Goal: Information Seeking & Learning: Learn about a topic

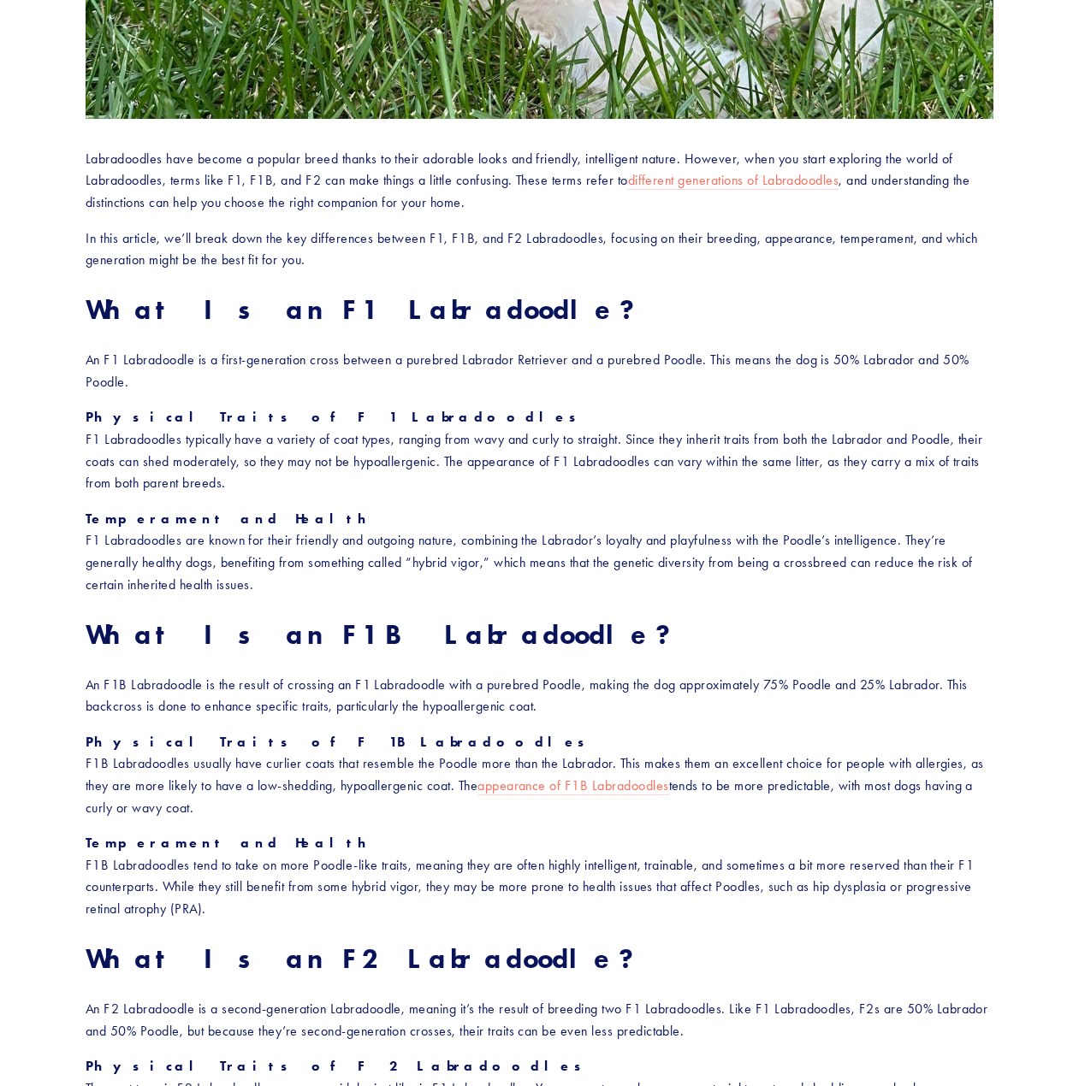
scroll to position [770, 0]
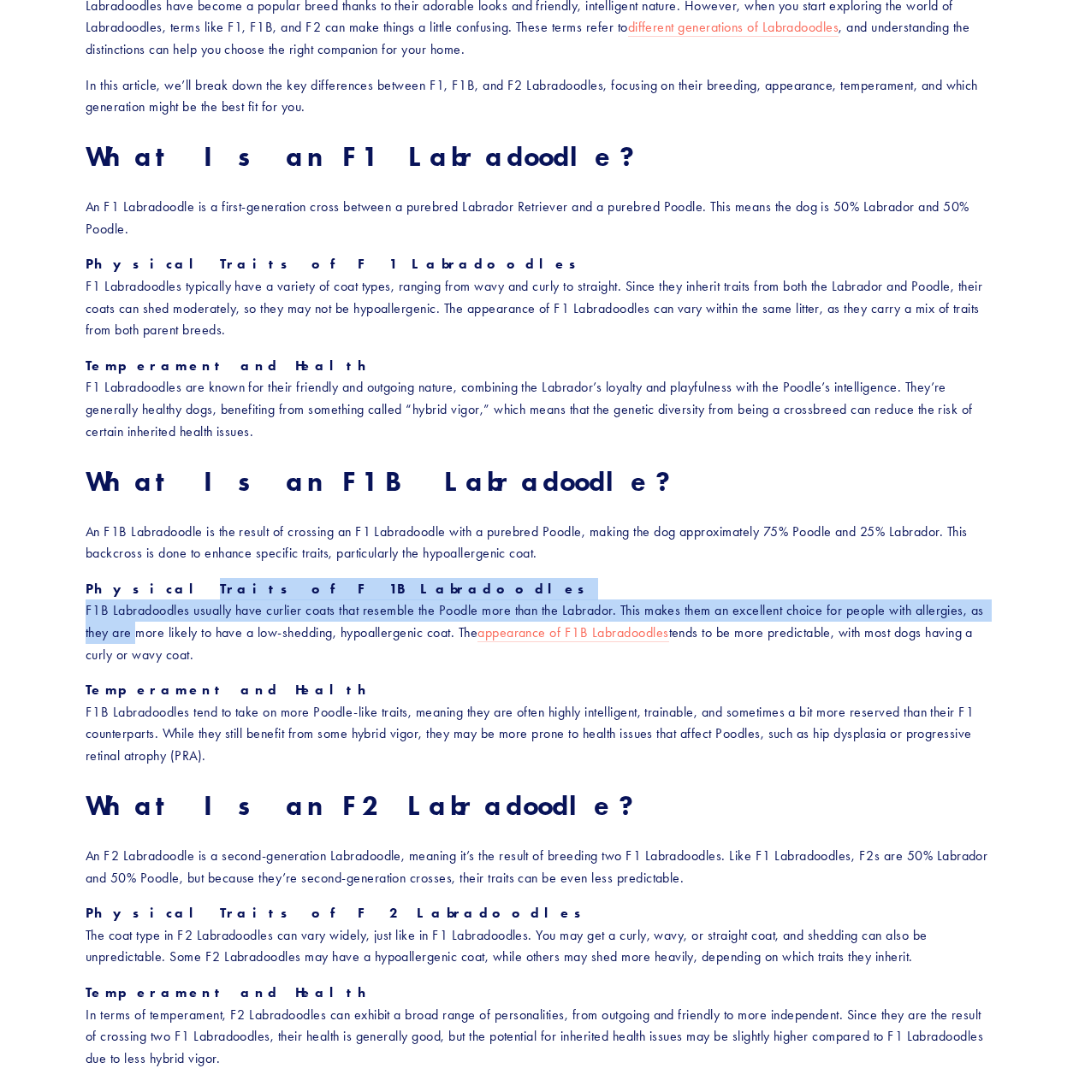
click at [131, 640] on p "Physical Traits of F1B Labradoodles F1B Labradoodles usually have curlier coats…" at bounding box center [540, 621] width 908 height 87
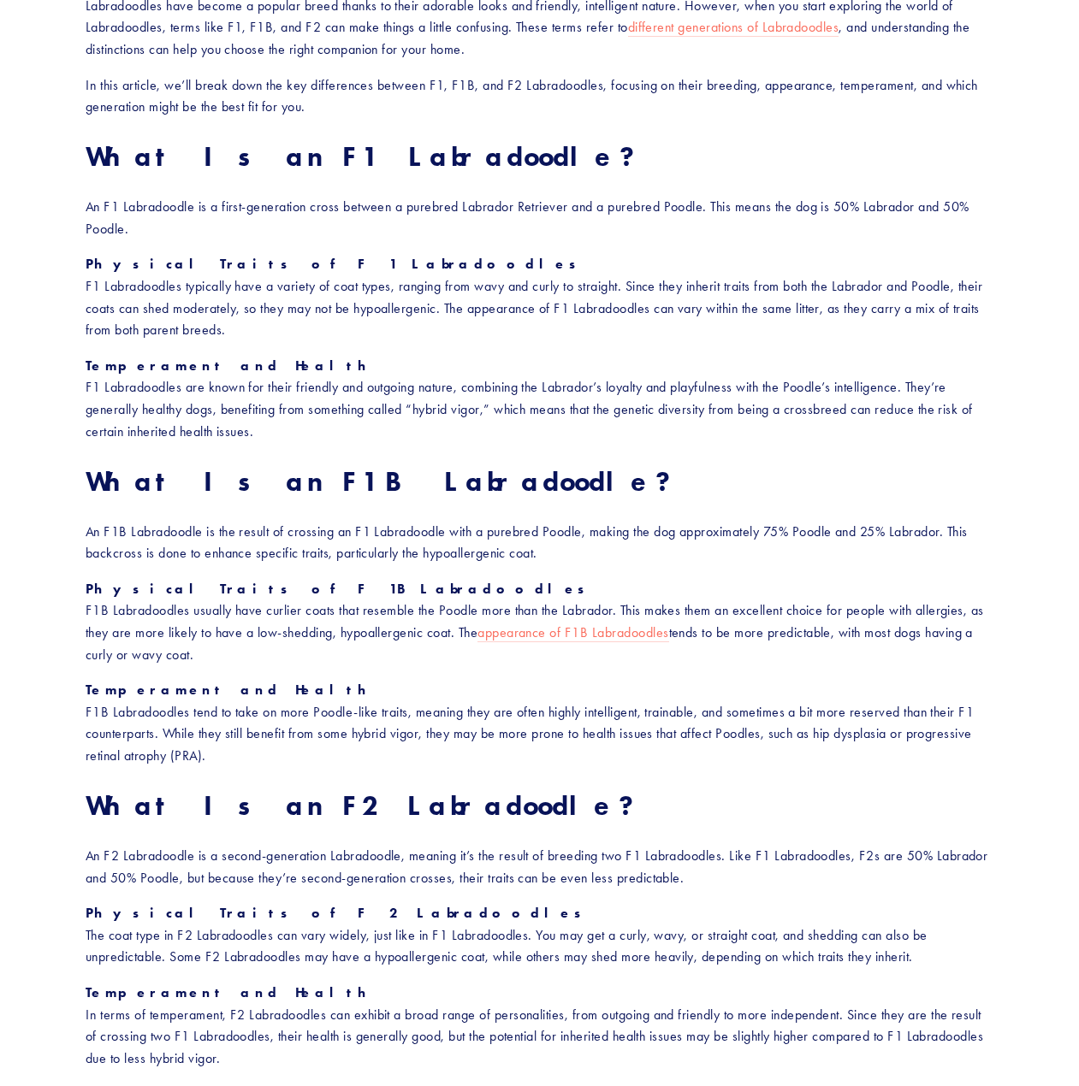
click at [147, 625] on p "Physical Traits of F1B Labradoodles F1B Labradoodles usually have curlier coats…" at bounding box center [540, 621] width 908 height 87
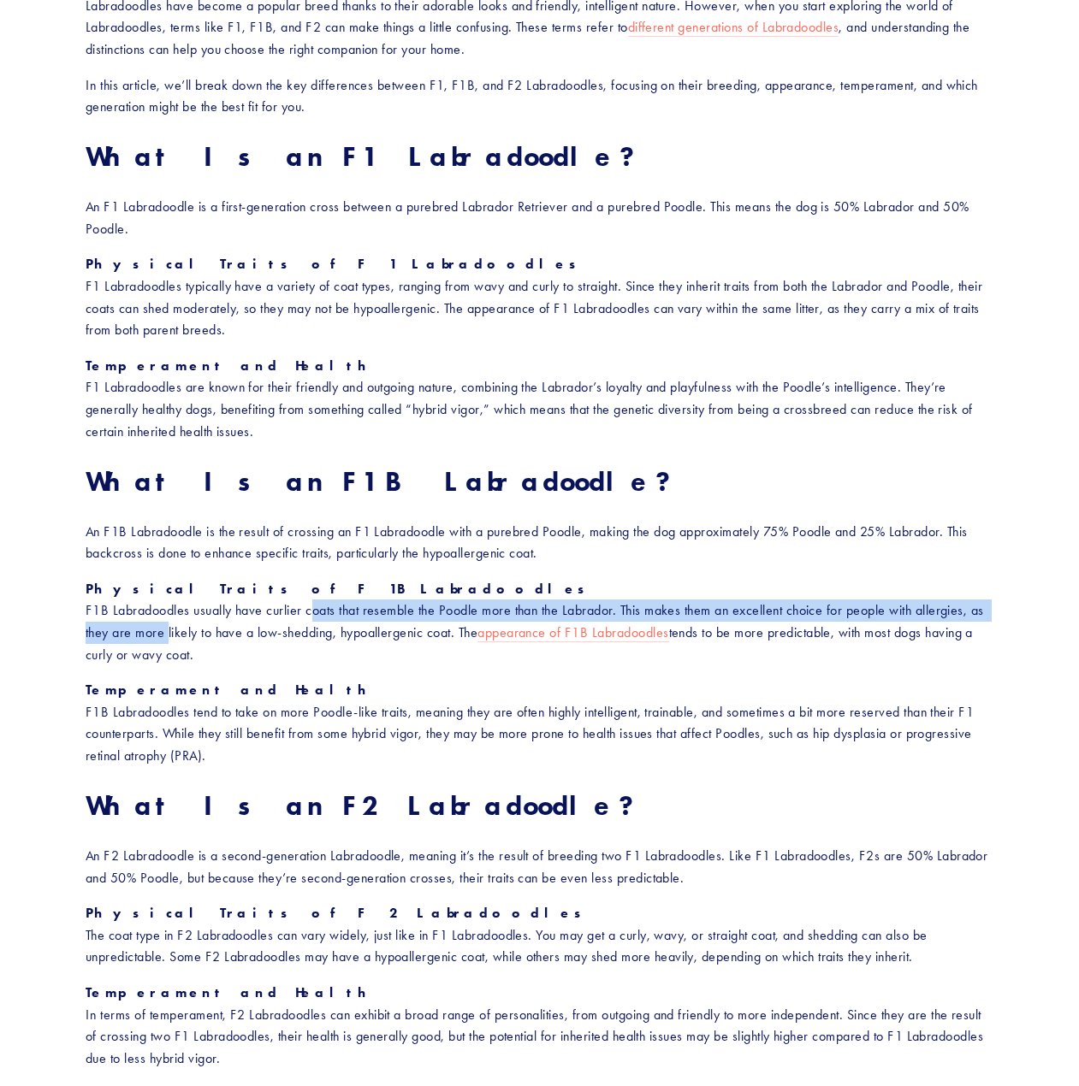
drag, startPoint x: 147, startPoint y: 625, endPoint x: 323, endPoint y: 613, distance: 176.6
click at [323, 613] on p "Physical Traits of F1B Labradoodles F1B Labradoodles usually have curlier coats…" at bounding box center [540, 621] width 908 height 87
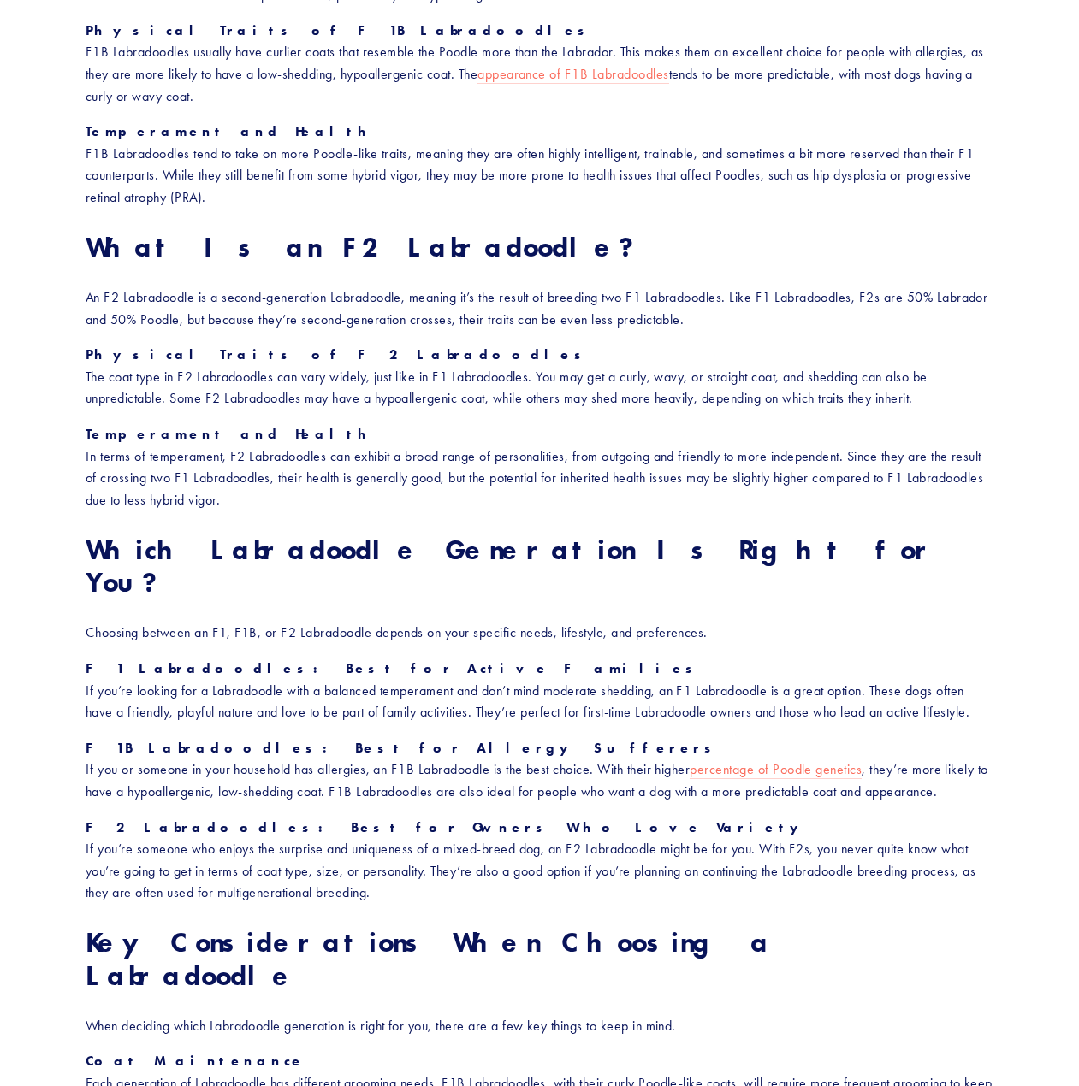
scroll to position [1369, 0]
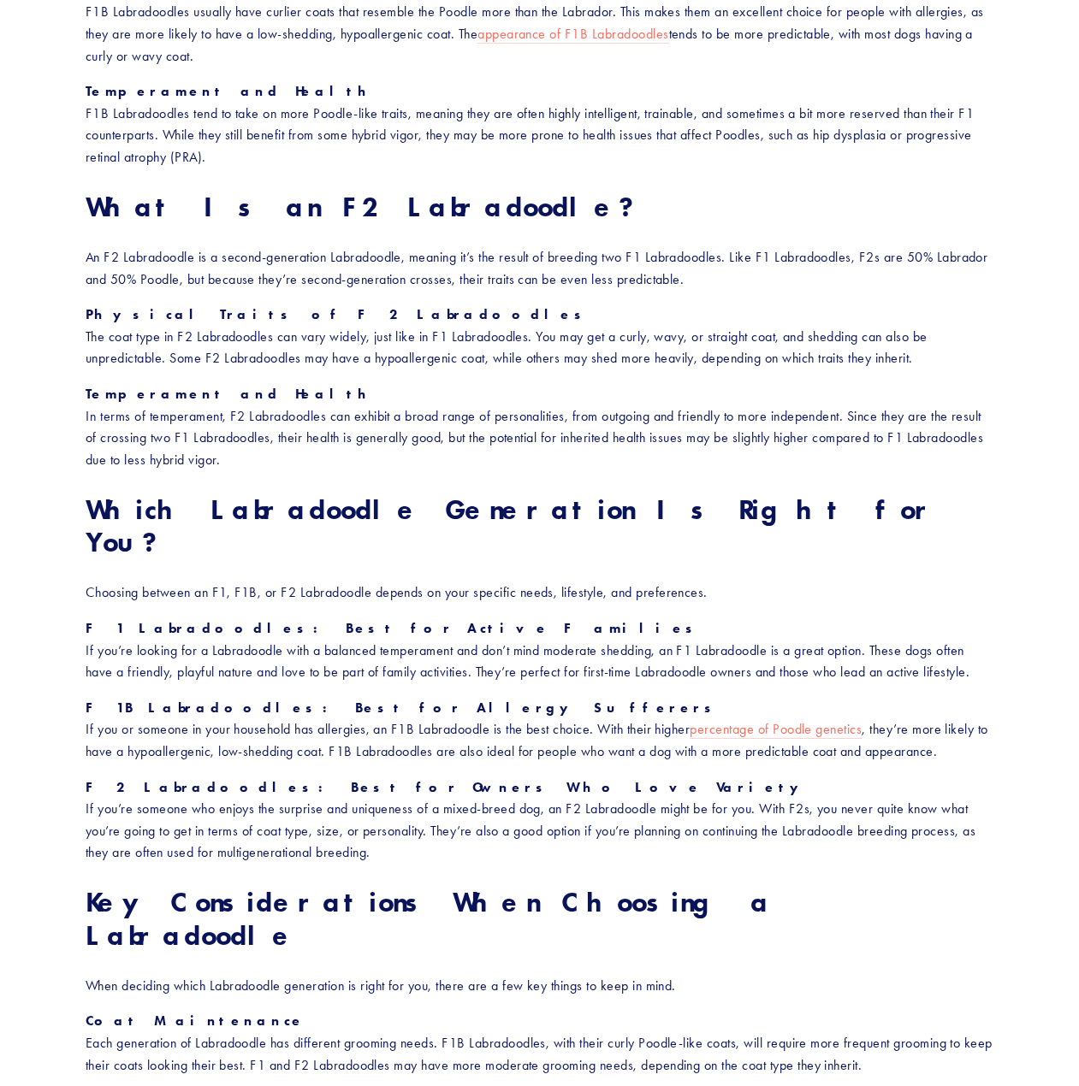
click at [123, 618] on p "F1 Labradoodles: Best for Active Families If you’re looking for a Labradoodle w…" at bounding box center [540, 651] width 908 height 66
drag, startPoint x: 200, startPoint y: 614, endPoint x: 269, endPoint y: 615, distance: 69.3
click at [269, 618] on p "F1 Labradoodles: Best for Active Families If you’re looking for a Labradoodle w…" at bounding box center [540, 651] width 908 height 66
click at [266, 635] on p "F1 Labradoodles: Best for Active Families If you’re looking for a Labradoodle w…" at bounding box center [540, 651] width 908 height 66
drag, startPoint x: 85, startPoint y: 693, endPoint x: 228, endPoint y: 694, distance: 143.7
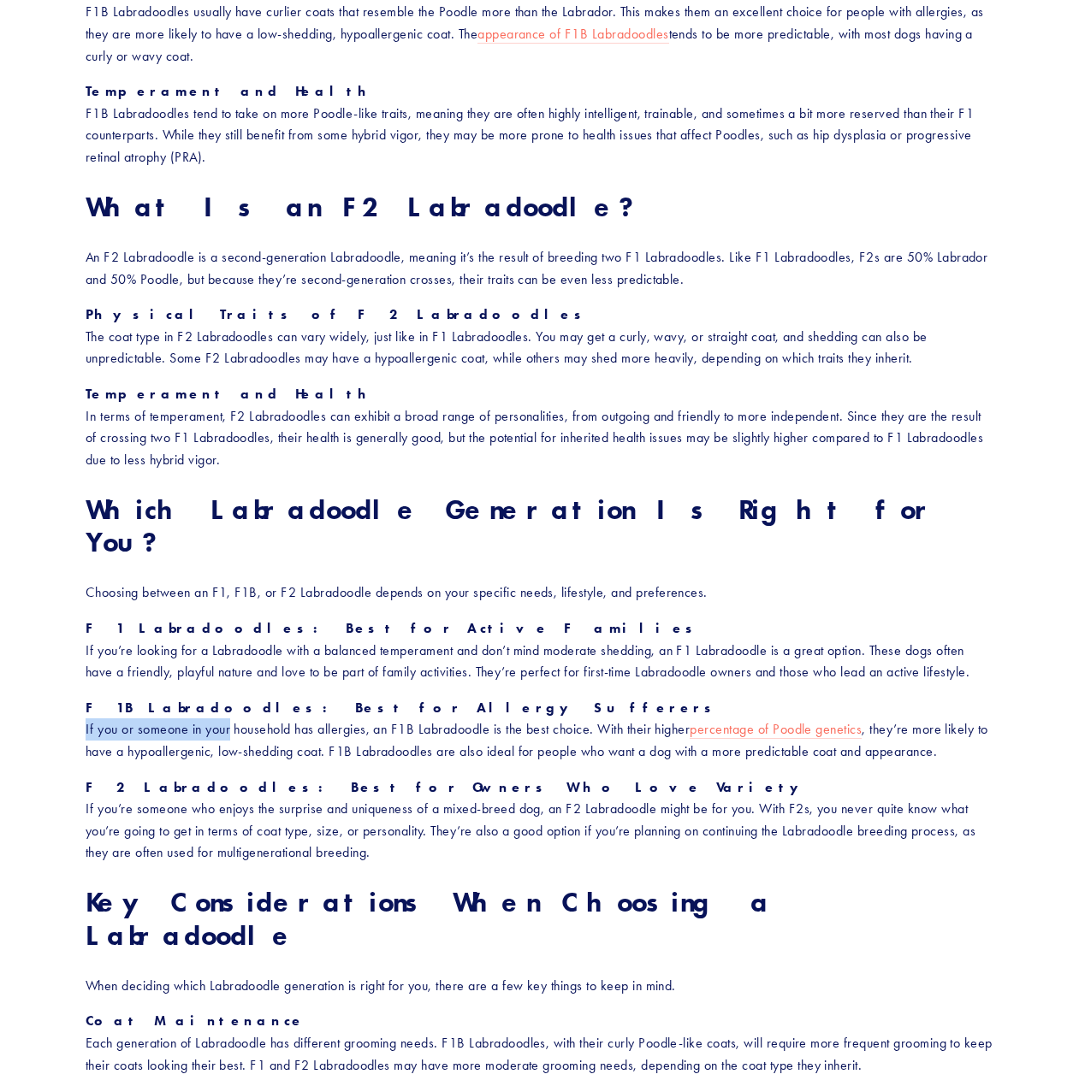
click at [228, 694] on div "Labradoodles have become a popular breed thanks to their adorable looks and fri…" at bounding box center [539, 415] width 937 height 2069
click at [227, 710] on p "F1B Labradoodles: Best for Allergy Sufferers If you or someone in your househol…" at bounding box center [540, 730] width 908 height 66
drag, startPoint x: 161, startPoint y: 694, endPoint x: 505, endPoint y: 698, distance: 343.9
click at [505, 698] on p "F1B Labradoodles: Best for Allergy Sufferers If you or someone in your househol…" at bounding box center [540, 730] width 908 height 66
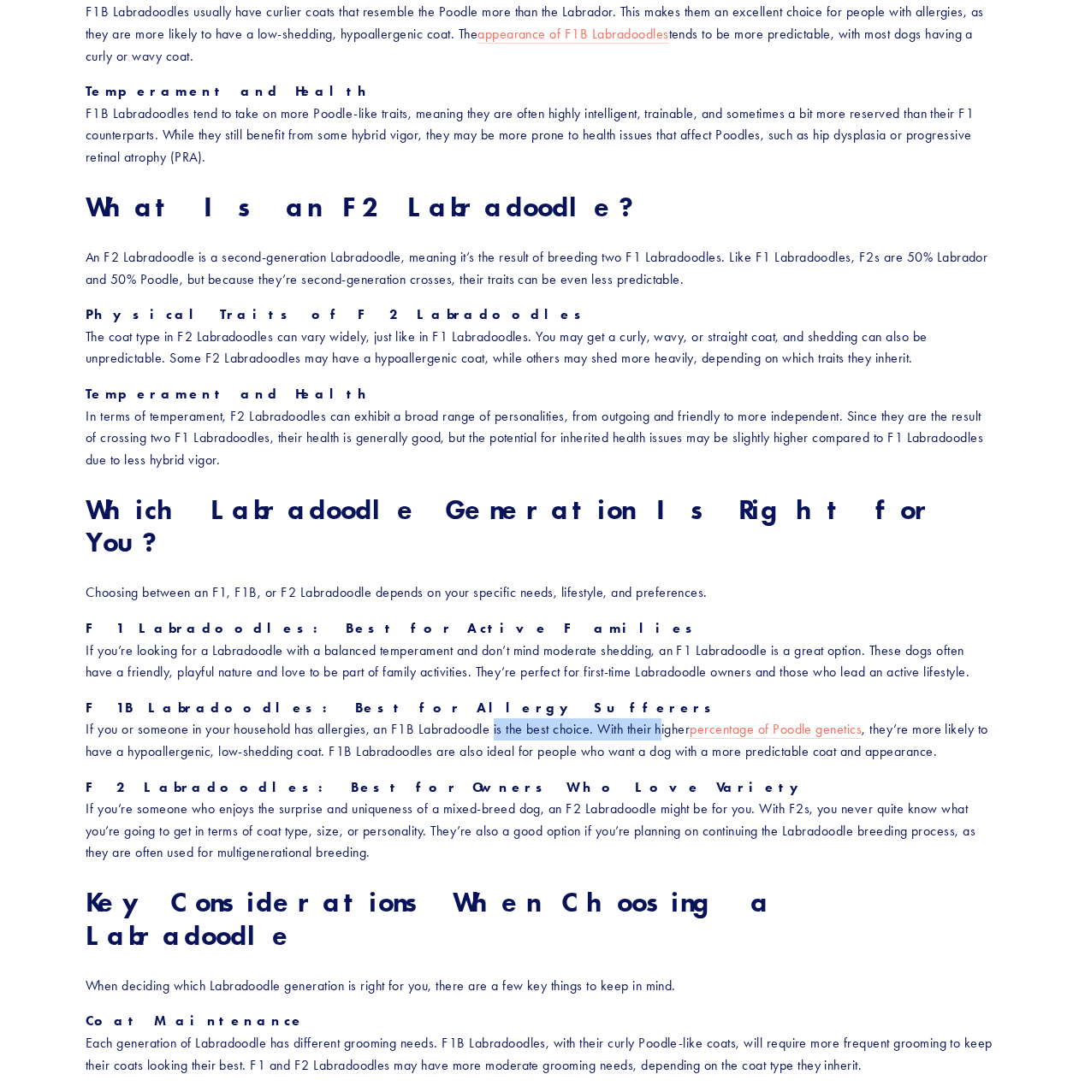
drag, startPoint x: 496, startPoint y: 699, endPoint x: 661, endPoint y: 696, distance: 165.1
click at [661, 697] on p "F1B Labradoodles: Best for Allergy Sufferers If you or someone in your househol…" at bounding box center [540, 730] width 908 height 66
drag, startPoint x: 133, startPoint y: 720, endPoint x: 314, endPoint y: 717, distance: 180.5
click at [314, 717] on p "F1B Labradoodles: Best for Allergy Sufferers If you or someone in your househol…" at bounding box center [540, 730] width 908 height 66
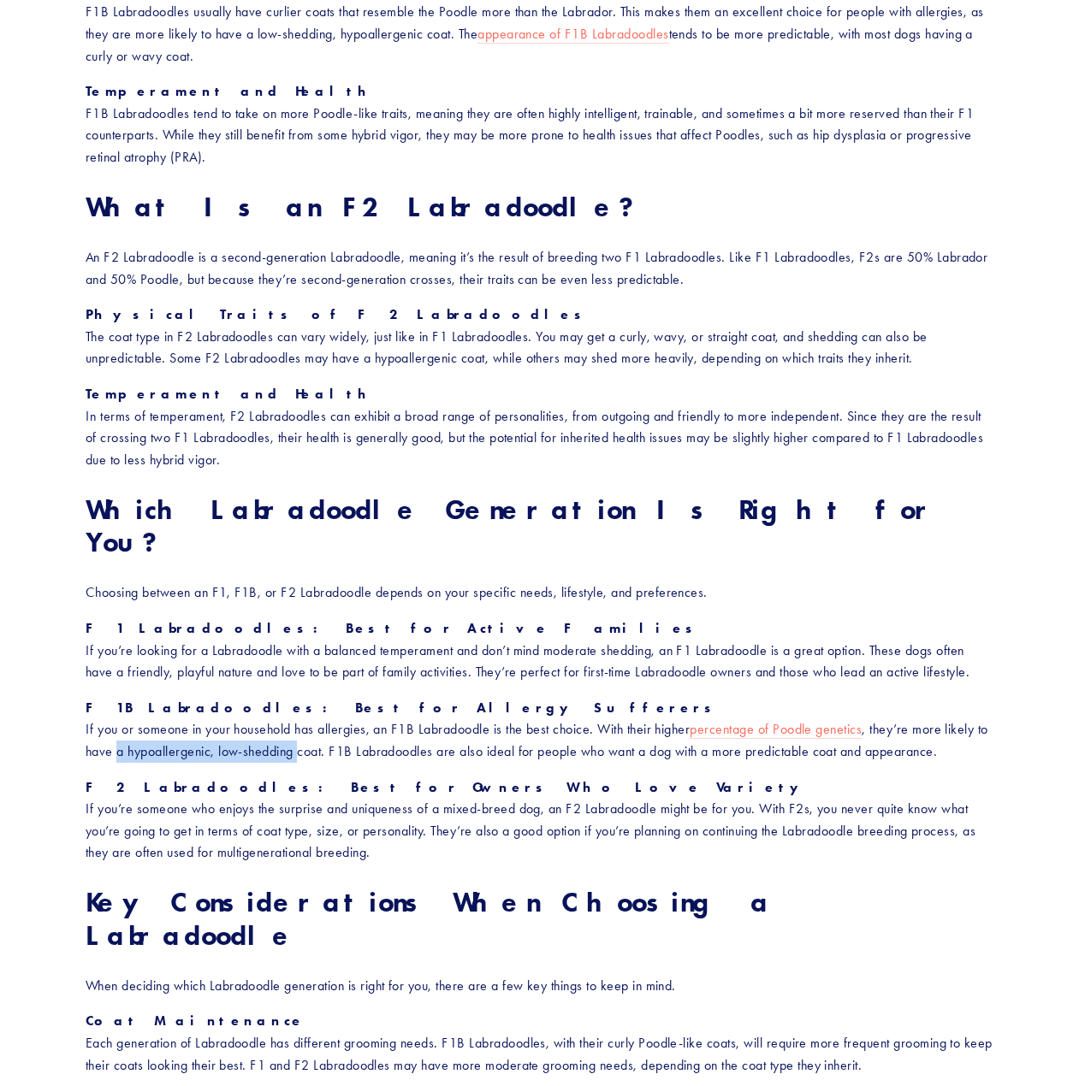
click at [311, 719] on p "F1B Labradoodles: Best for Allergy Sufferers If you or someone in your househol…" at bounding box center [540, 730] width 908 height 66
drag, startPoint x: 311, startPoint y: 719, endPoint x: 414, endPoint y: 727, distance: 103.9
click at [414, 727] on p "F1B Labradoodles: Best for Allergy Sufferers If you or someone in your househol…" at bounding box center [540, 730] width 908 height 66
click at [613, 712] on p "F1B Labradoodles: Best for Allergy Sufferers If you or someone in your househol…" at bounding box center [540, 730] width 908 height 66
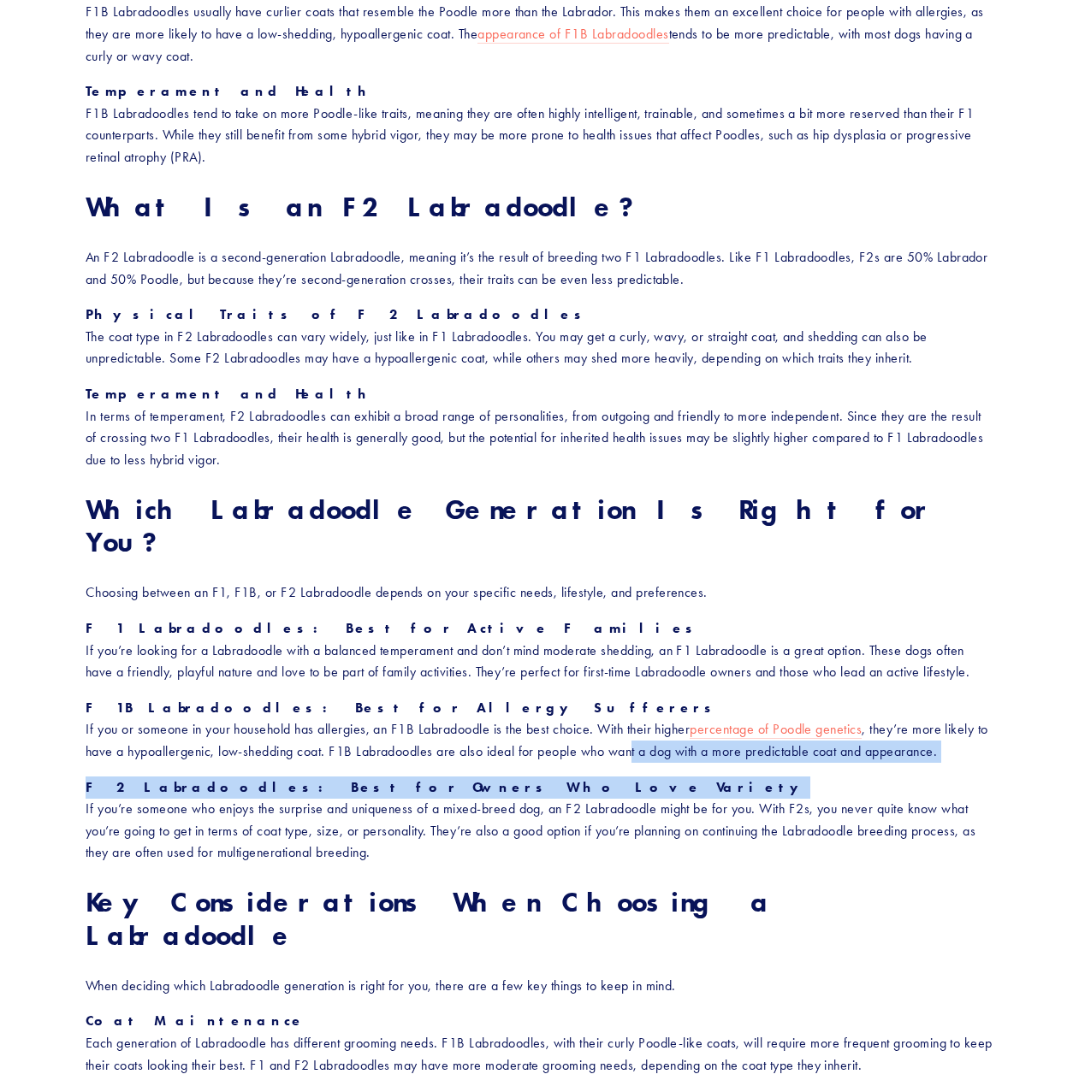
drag, startPoint x: 682, startPoint y: 725, endPoint x: 790, endPoint y: 731, distance: 108.9
click at [790, 731] on div "Labradoodles have become a popular breed thanks to their adorable looks and fri…" at bounding box center [540, 416] width 908 height 2040
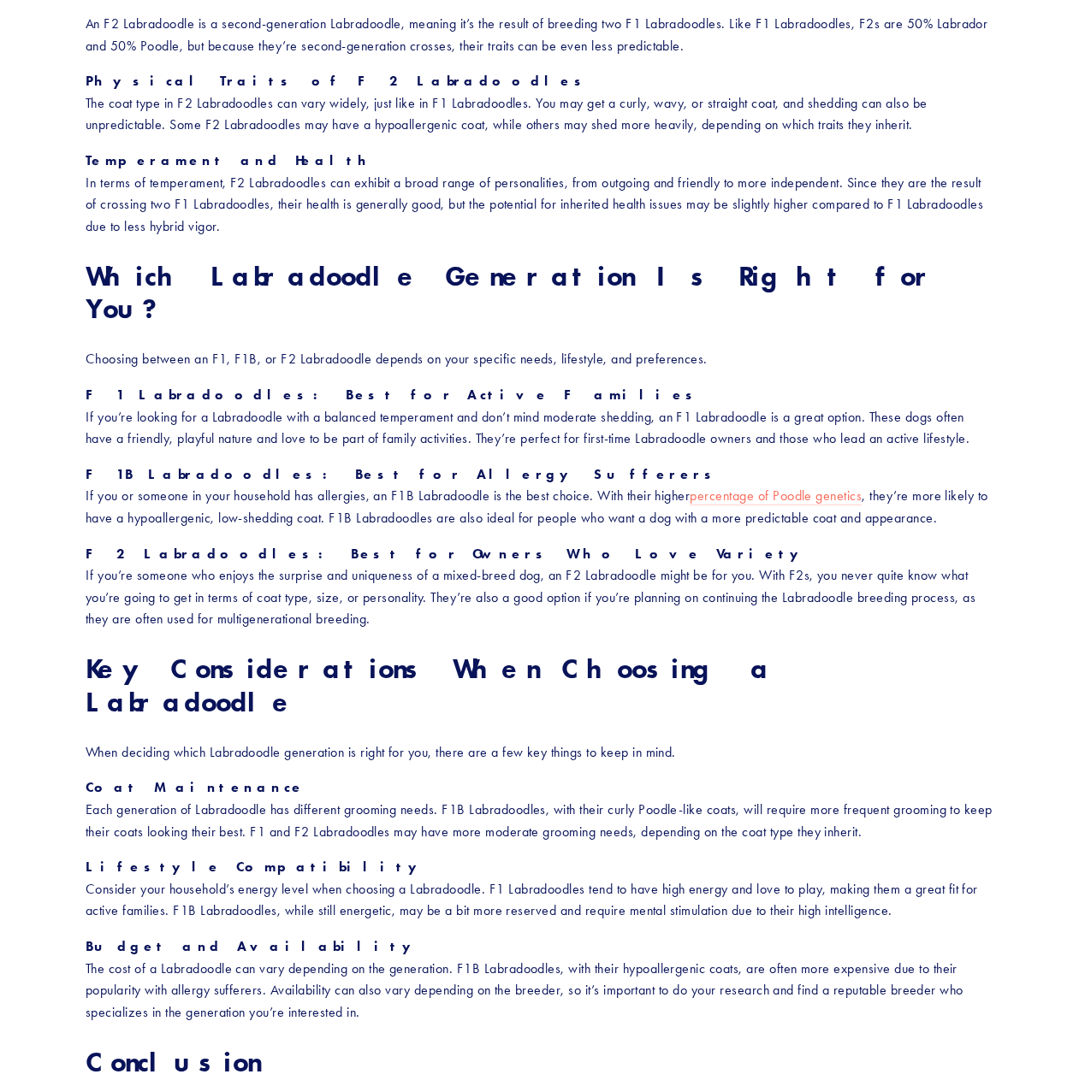
scroll to position [1625, 0]
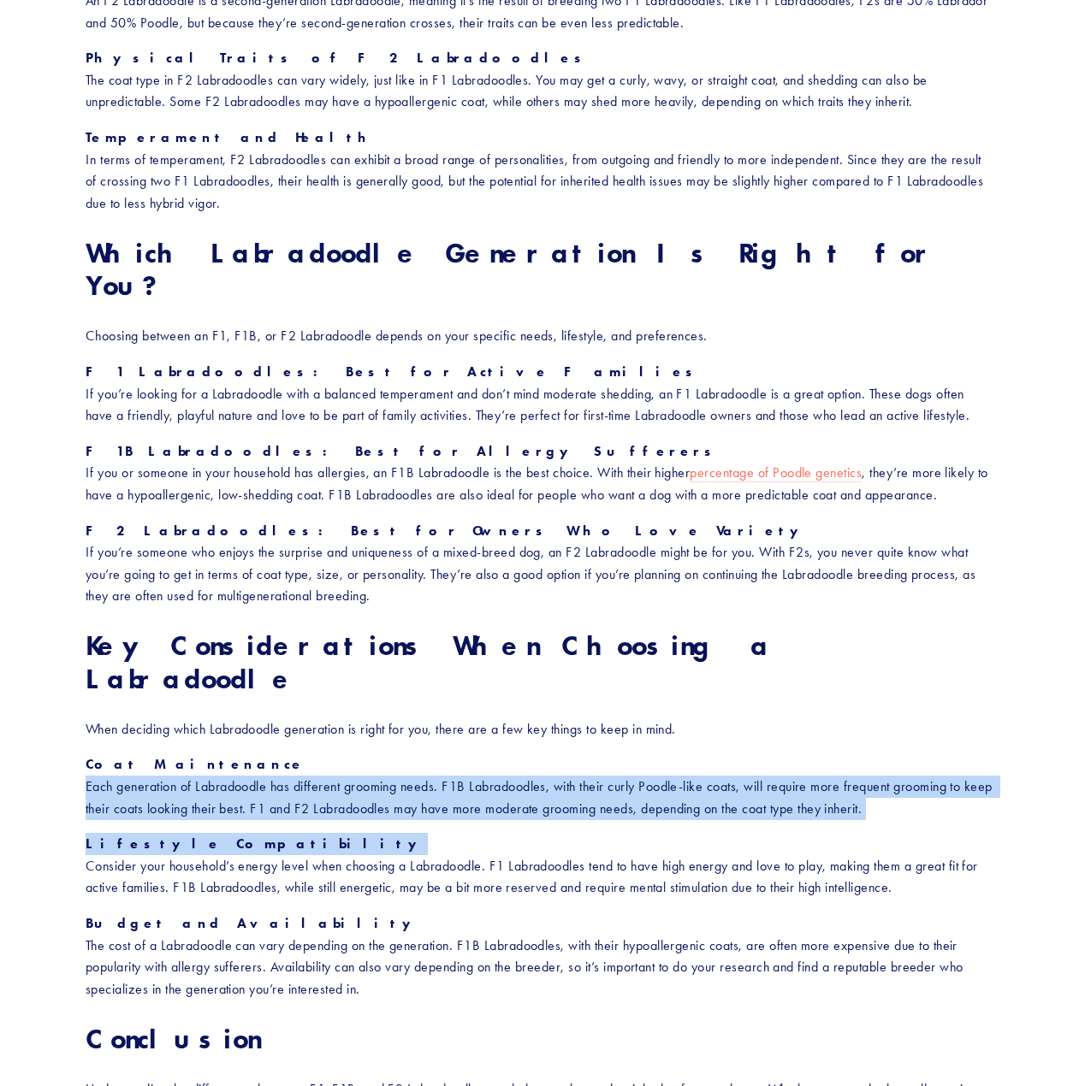
drag, startPoint x: 84, startPoint y: 725, endPoint x: 495, endPoint y: 759, distance: 412.9
click at [495, 759] on div "Labradoodles have become a popular breed thanks to their adorable looks and fri…" at bounding box center [539, 159] width 937 height 2069
click at [391, 760] on div "Labradoodles have become a popular breed thanks to their adorable looks and fri…" at bounding box center [540, 159] width 908 height 2040
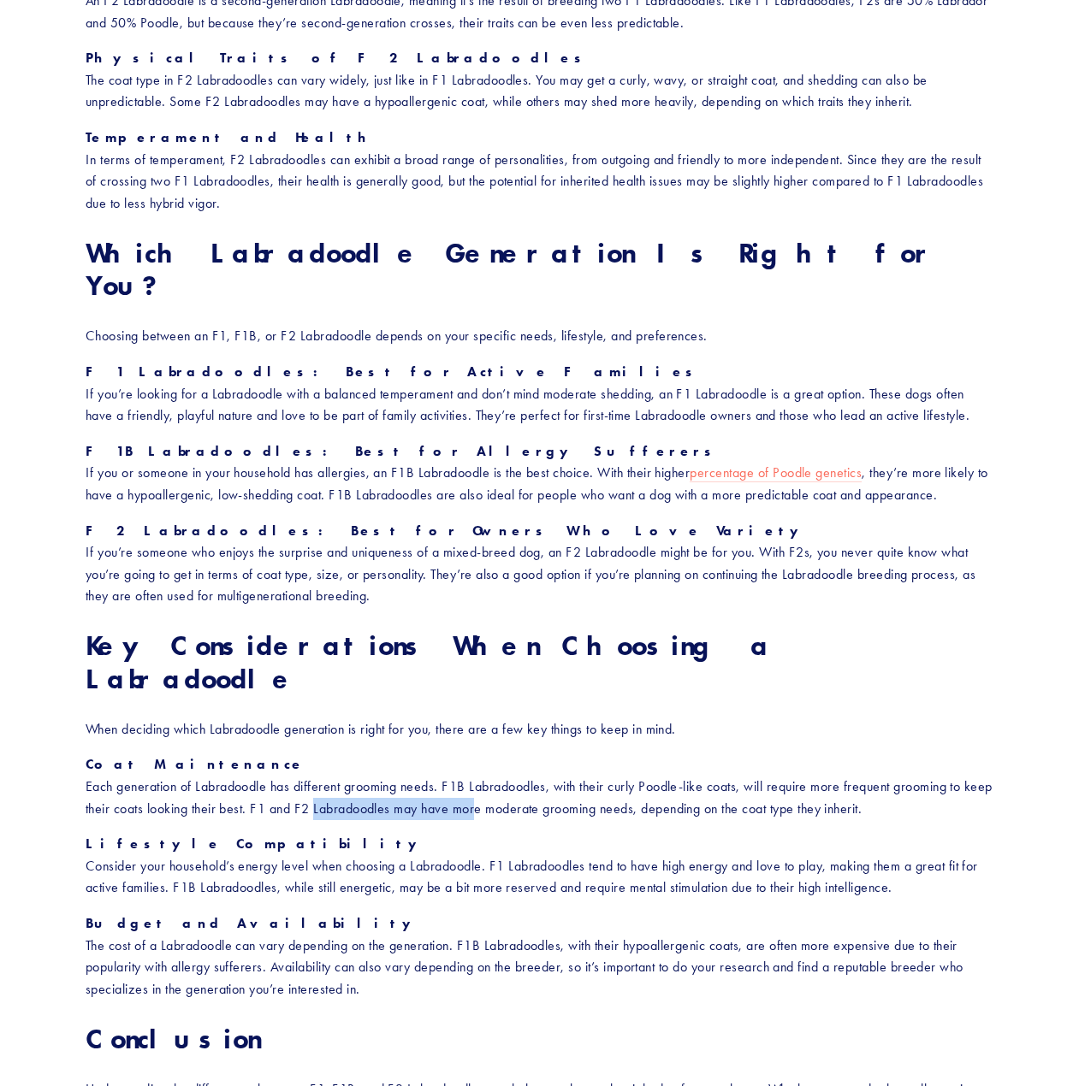
drag, startPoint x: 354, startPoint y: 751, endPoint x: 505, endPoint y: 749, distance: 150.6
click at [505, 754] on p "Coat Maintenance Each generation of Labradoodle has different grooming needs. F…" at bounding box center [540, 787] width 908 height 66
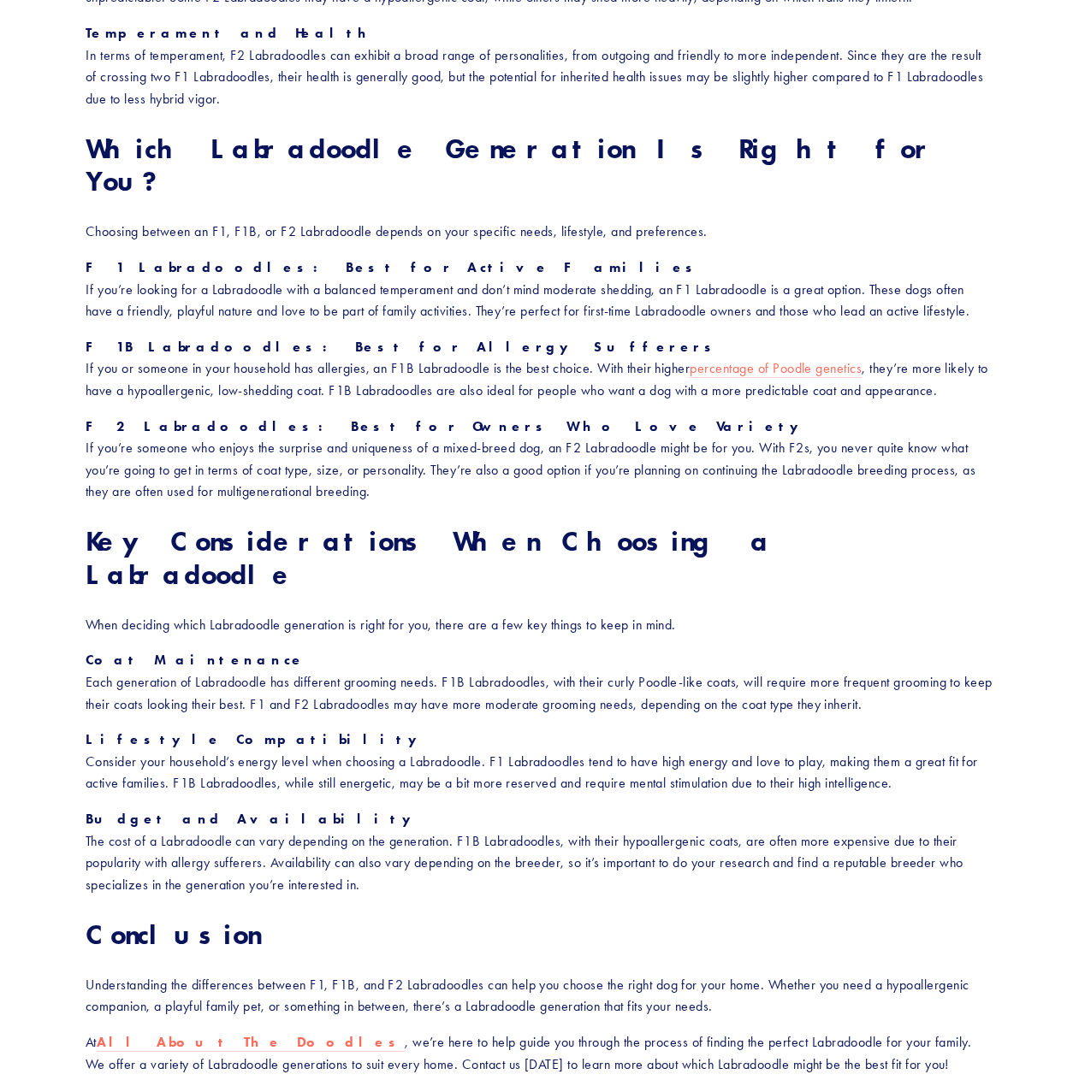
scroll to position [1968, 0]
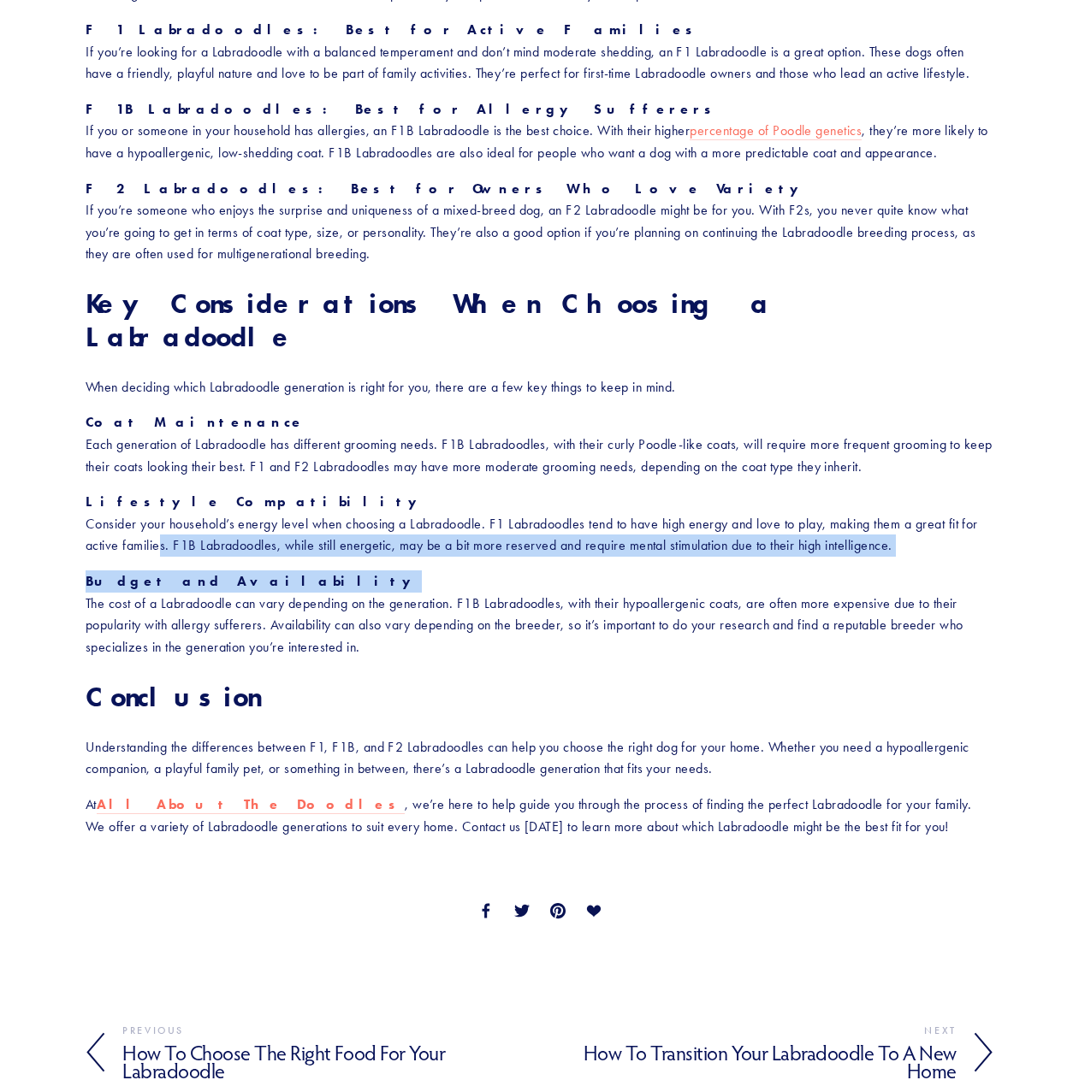
drag, startPoint x: 253, startPoint y: 490, endPoint x: 388, endPoint y: 494, distance: 135.2
drag, startPoint x: 358, startPoint y: 488, endPoint x: 555, endPoint y: 504, distance: 197.4
